Goal: Task Accomplishment & Management: Manage account settings

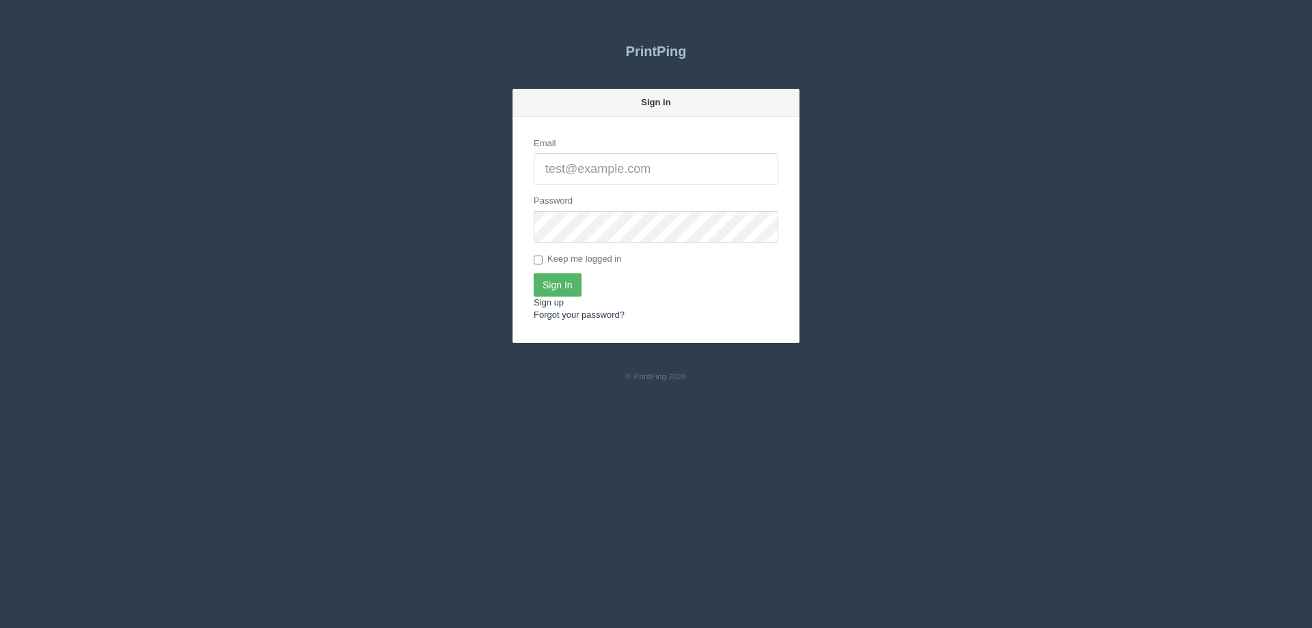
type input "[EMAIL_ADDRESS][DOMAIN_NAME]"
drag, startPoint x: 554, startPoint y: 286, endPoint x: 404, endPoint y: 265, distance: 151.2
click at [552, 284] on input "Sign In" at bounding box center [558, 284] width 48 height 23
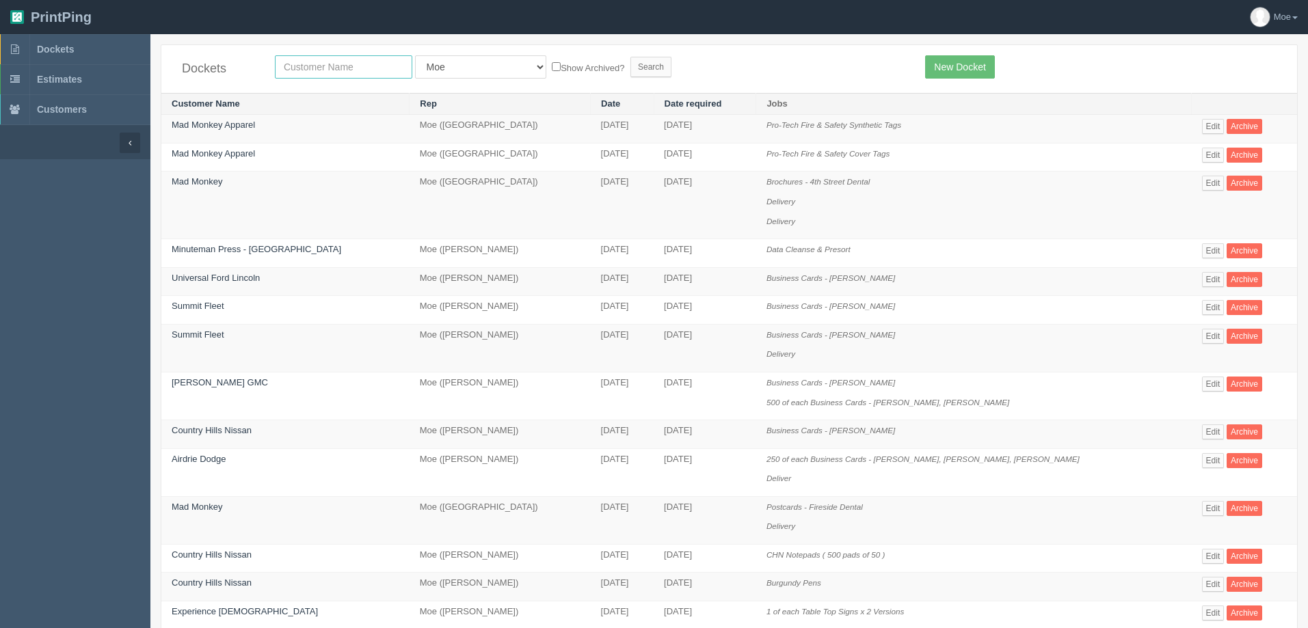
click at [312, 66] on input "text" at bounding box center [343, 66] width 137 height 23
type input "experience"
click at [630, 62] on input "Search" at bounding box center [650, 67] width 41 height 21
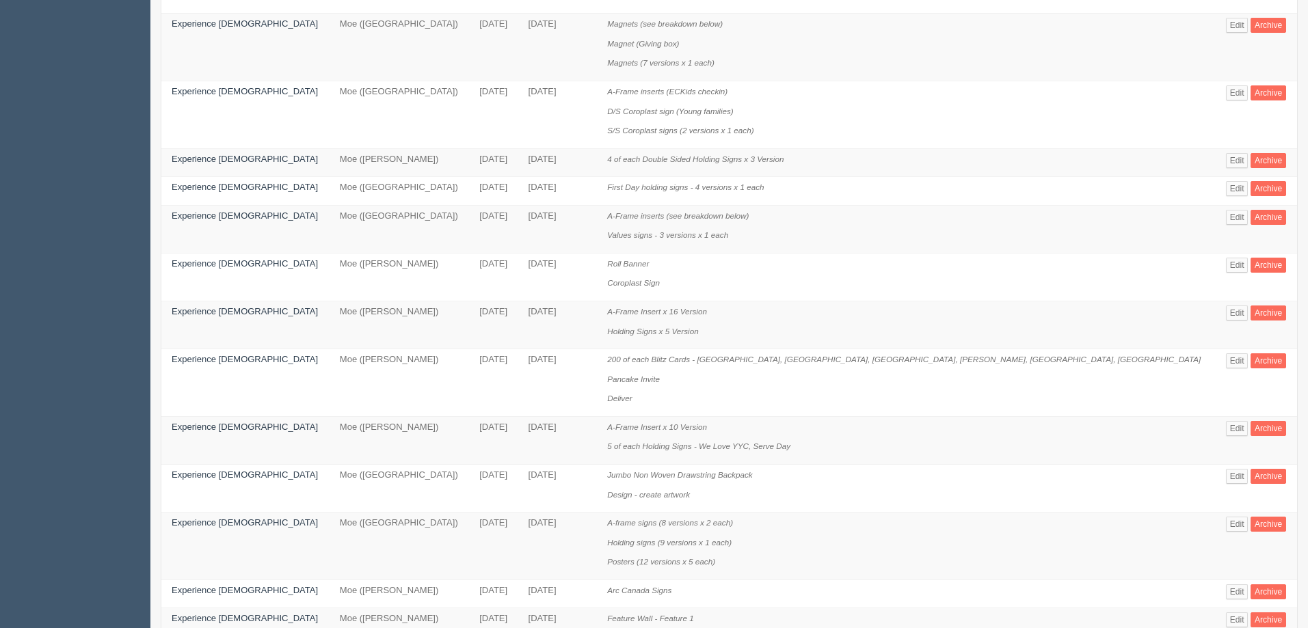
scroll to position [478, 0]
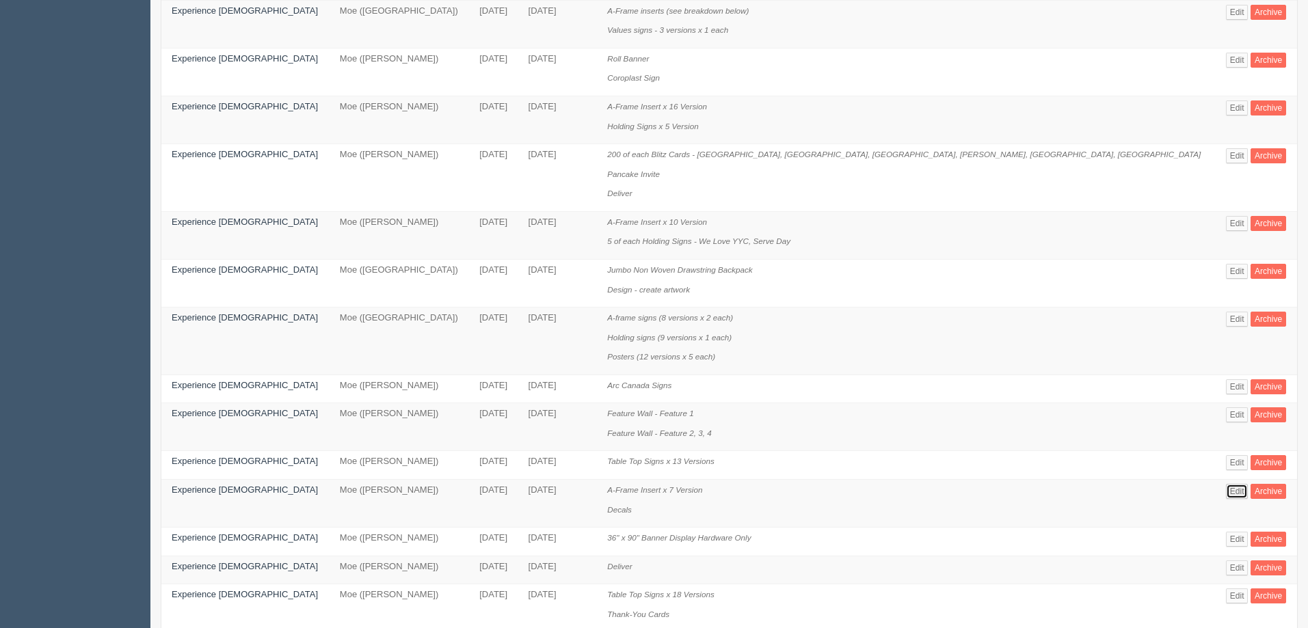
click at [1226, 491] on link "Edit" at bounding box center [1237, 491] width 23 height 15
